Goal: Find specific page/section: Find specific page/section

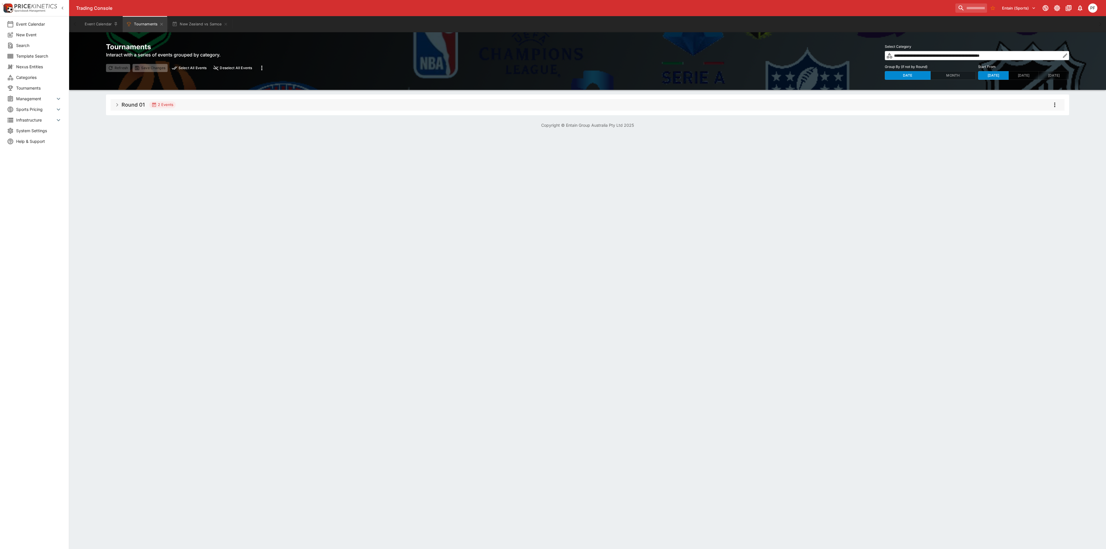
click at [1065, 56] on icon "button" at bounding box center [1065, 56] width 6 height 6
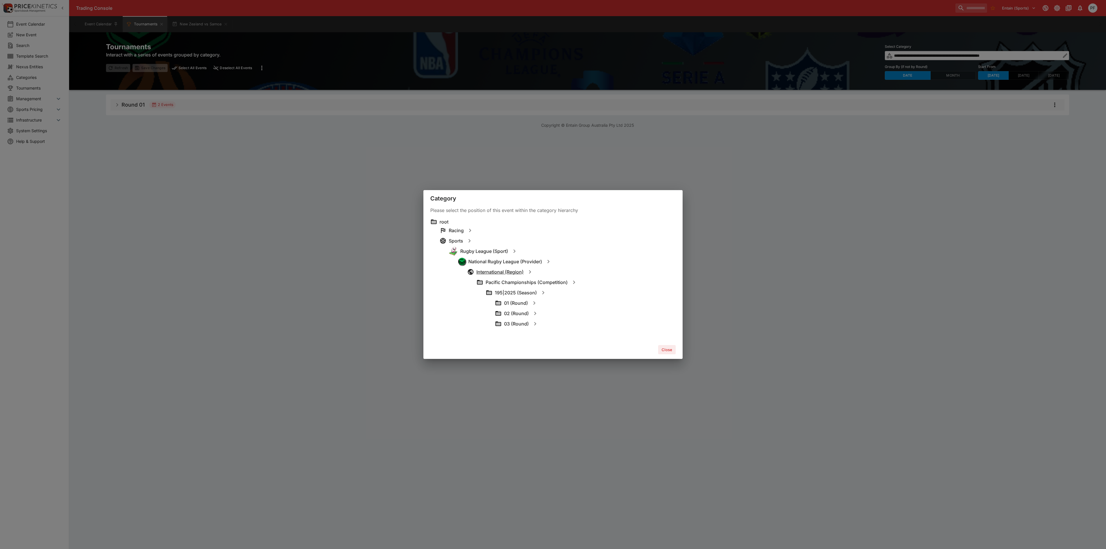
click at [502, 273] on h6 "International (Region)" at bounding box center [499, 272] width 47 height 6
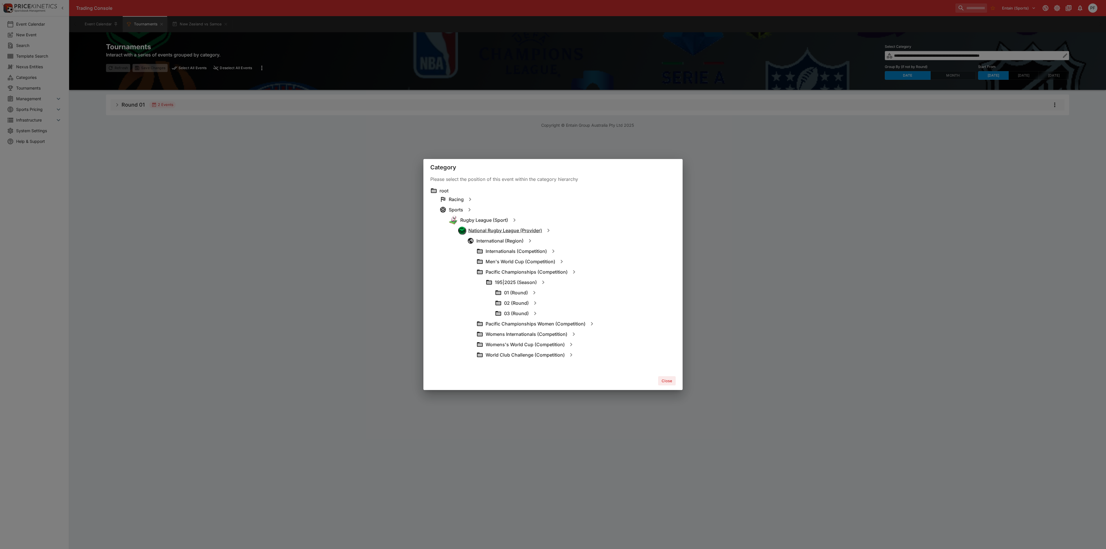
click at [514, 232] on h6 "National Rugby League (Provider)" at bounding box center [505, 230] width 74 height 6
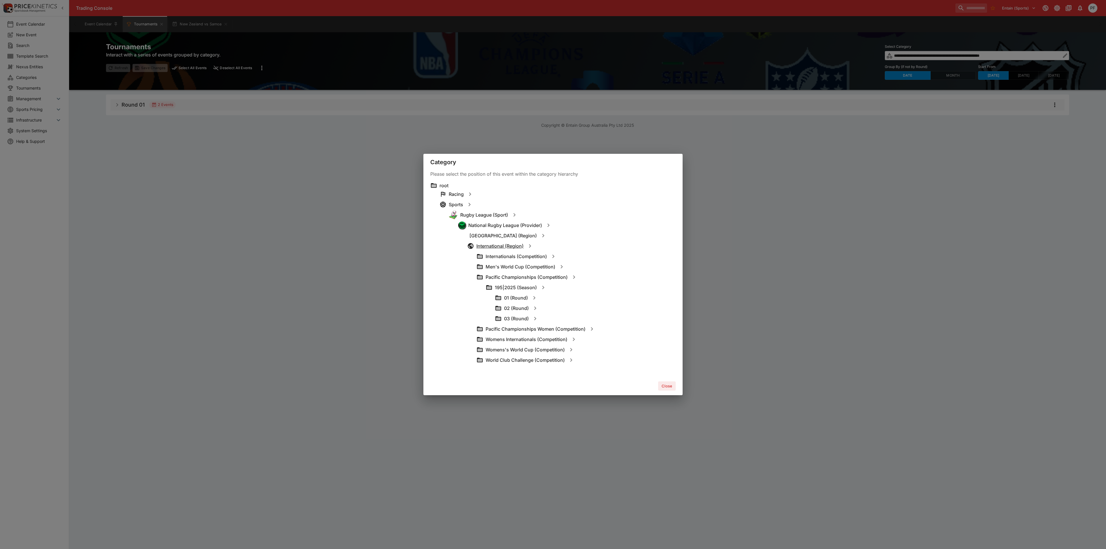
click at [493, 248] on h6 "International (Region)" at bounding box center [499, 246] width 47 height 6
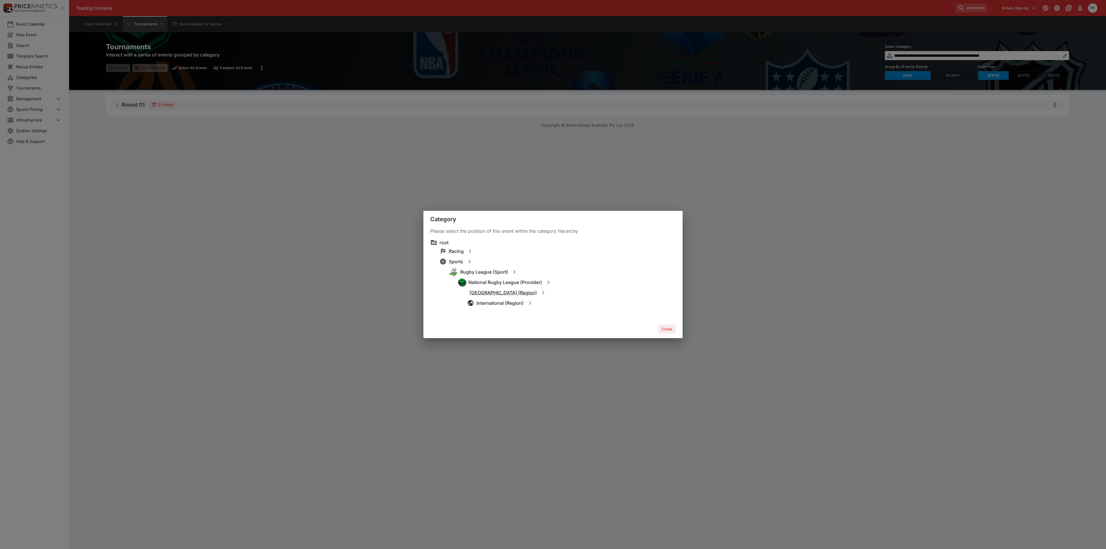
click at [485, 294] on h6 "[GEOGRAPHIC_DATA] (Region)" at bounding box center [502, 293] width 67 height 6
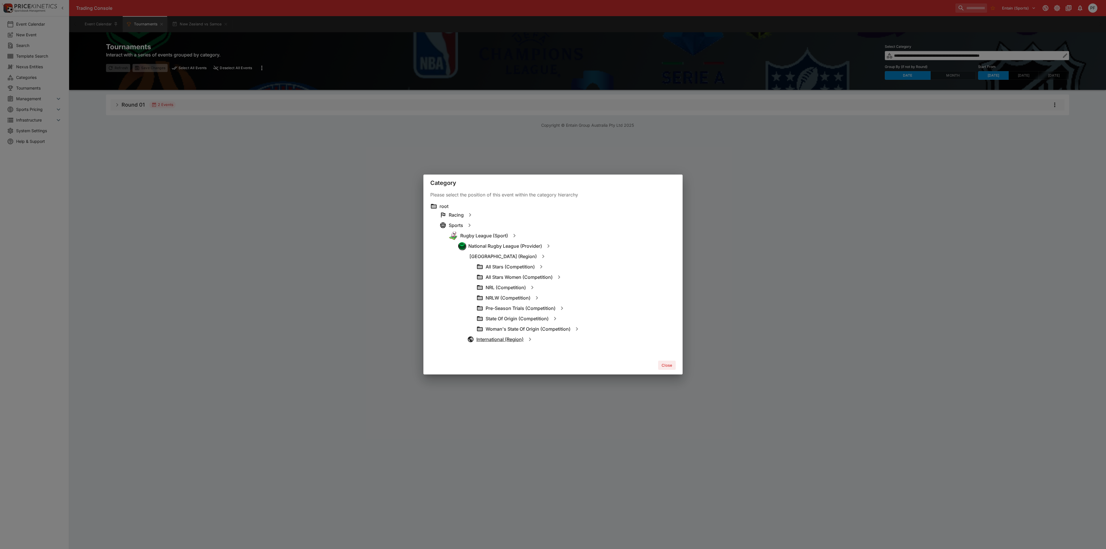
click at [504, 337] on h6 "International (Region)" at bounding box center [499, 339] width 47 height 6
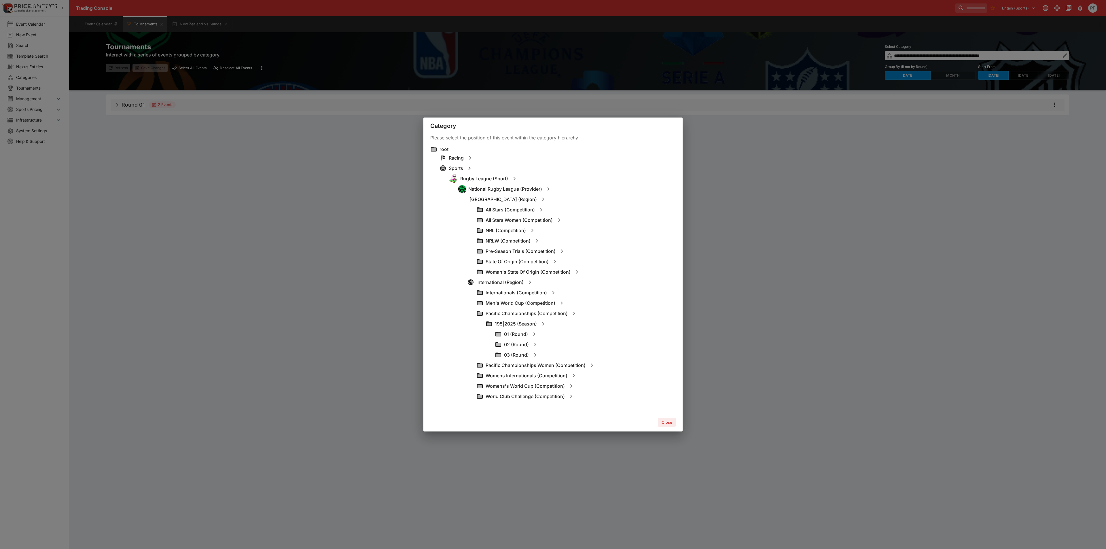
click at [522, 294] on h6 "Internationals (Competition)" at bounding box center [515, 293] width 61 height 6
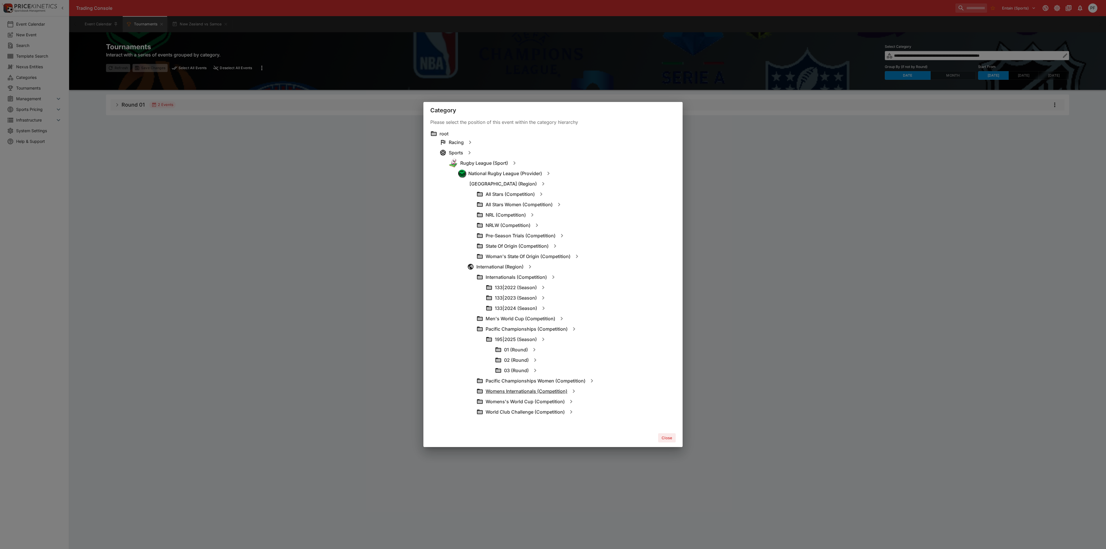
click at [540, 392] on h6 "Womens Internationals (Competition)" at bounding box center [526, 391] width 82 height 6
